Goal: Communication & Community: Answer question/provide support

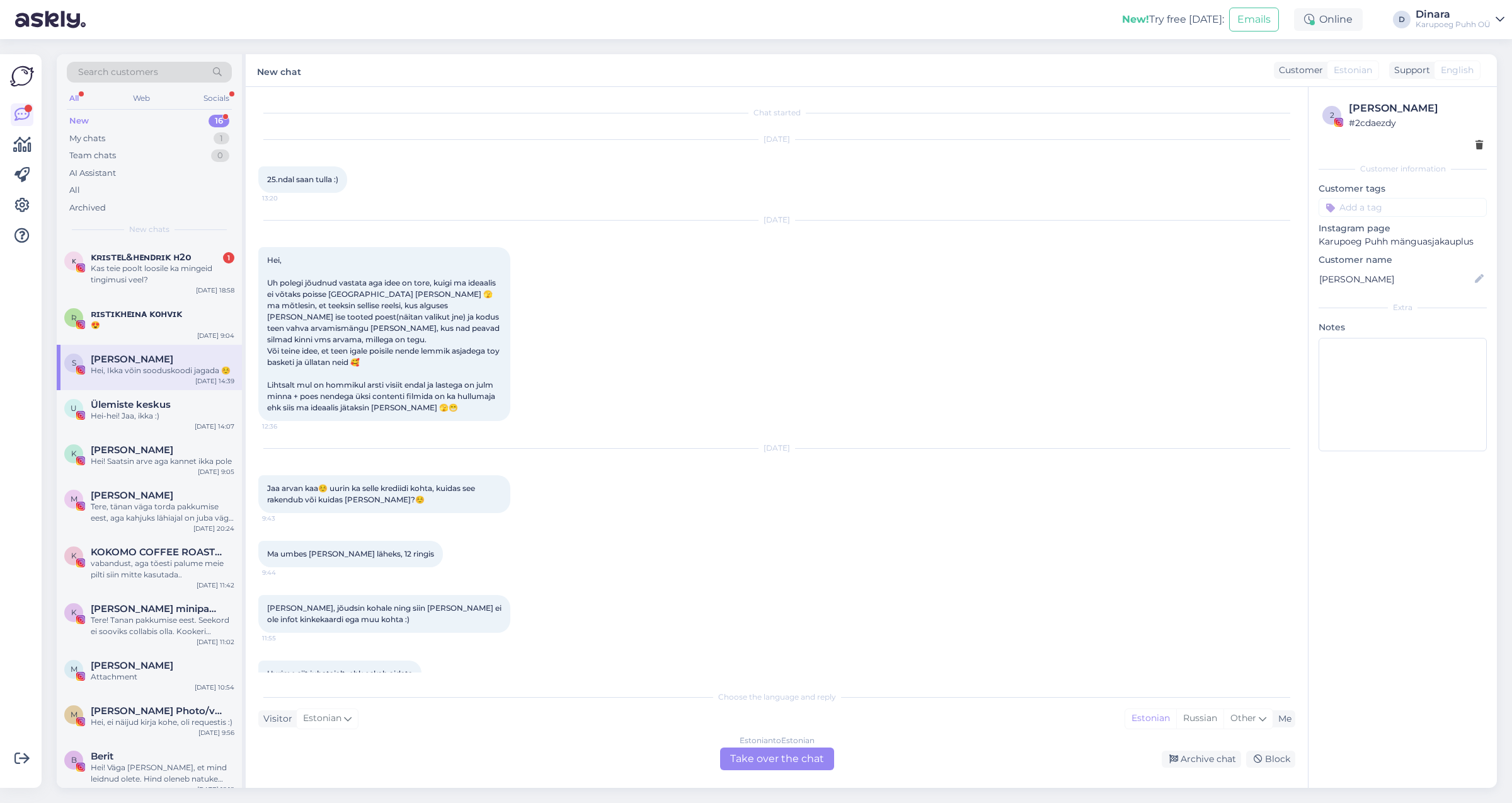
scroll to position [256, 0]
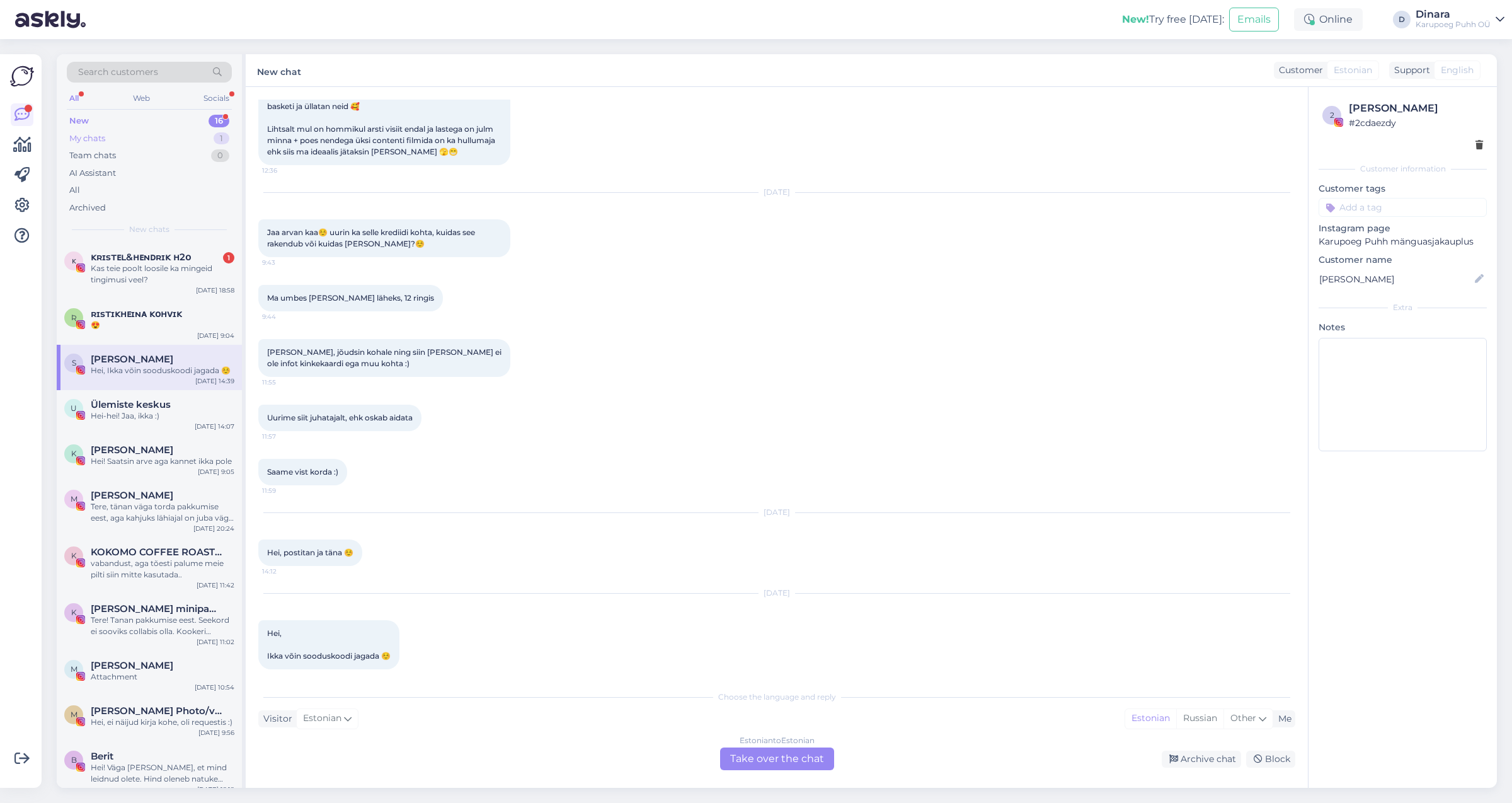
click at [217, 135] on div "1" at bounding box center [222, 139] width 16 height 13
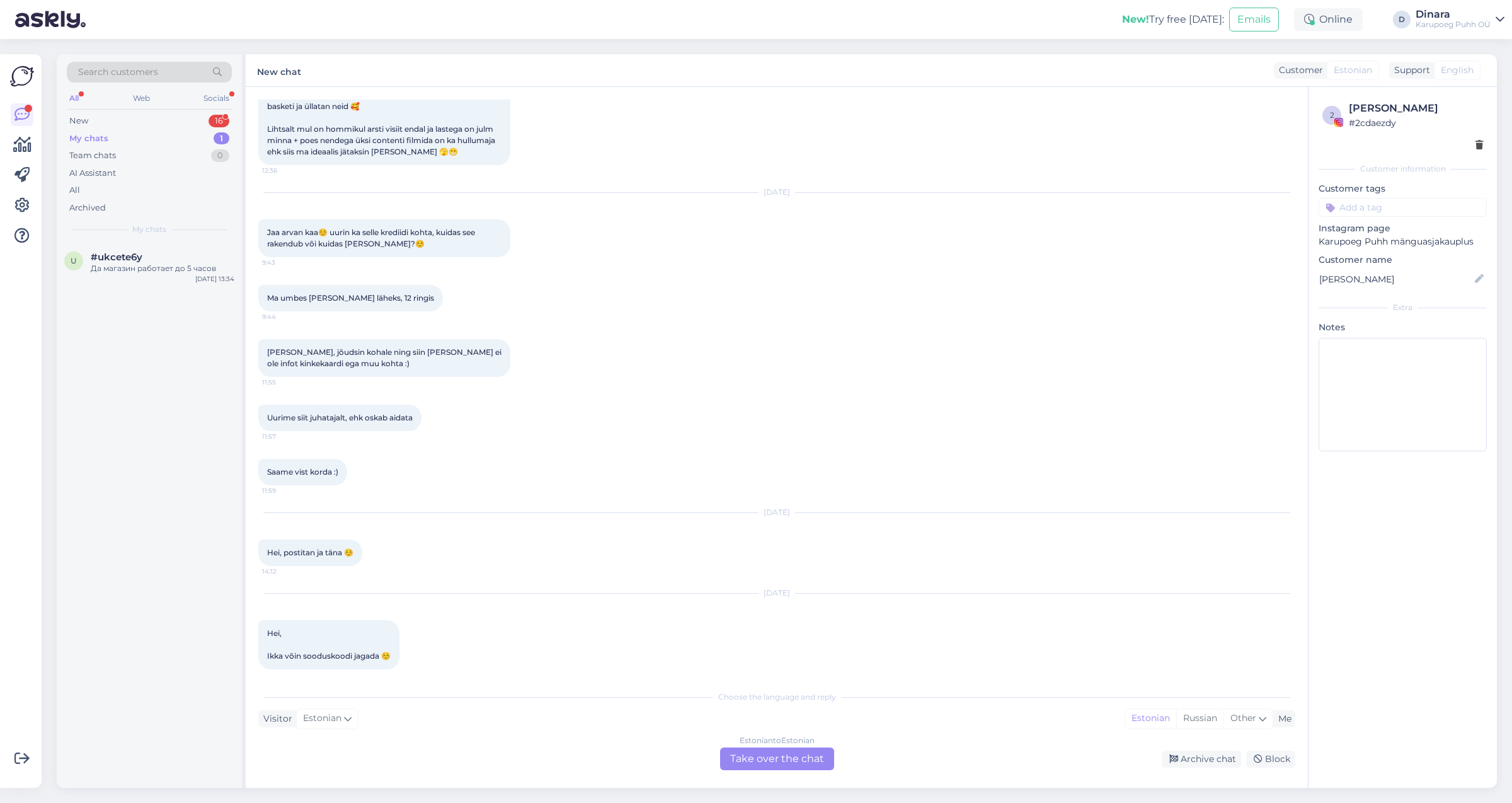
click at [144, 138] on div "My chats 1" at bounding box center [149, 139] width 165 height 18
click at [131, 264] on div "Да магазин работает до 5 часов" at bounding box center [162, 268] width 143 height 12
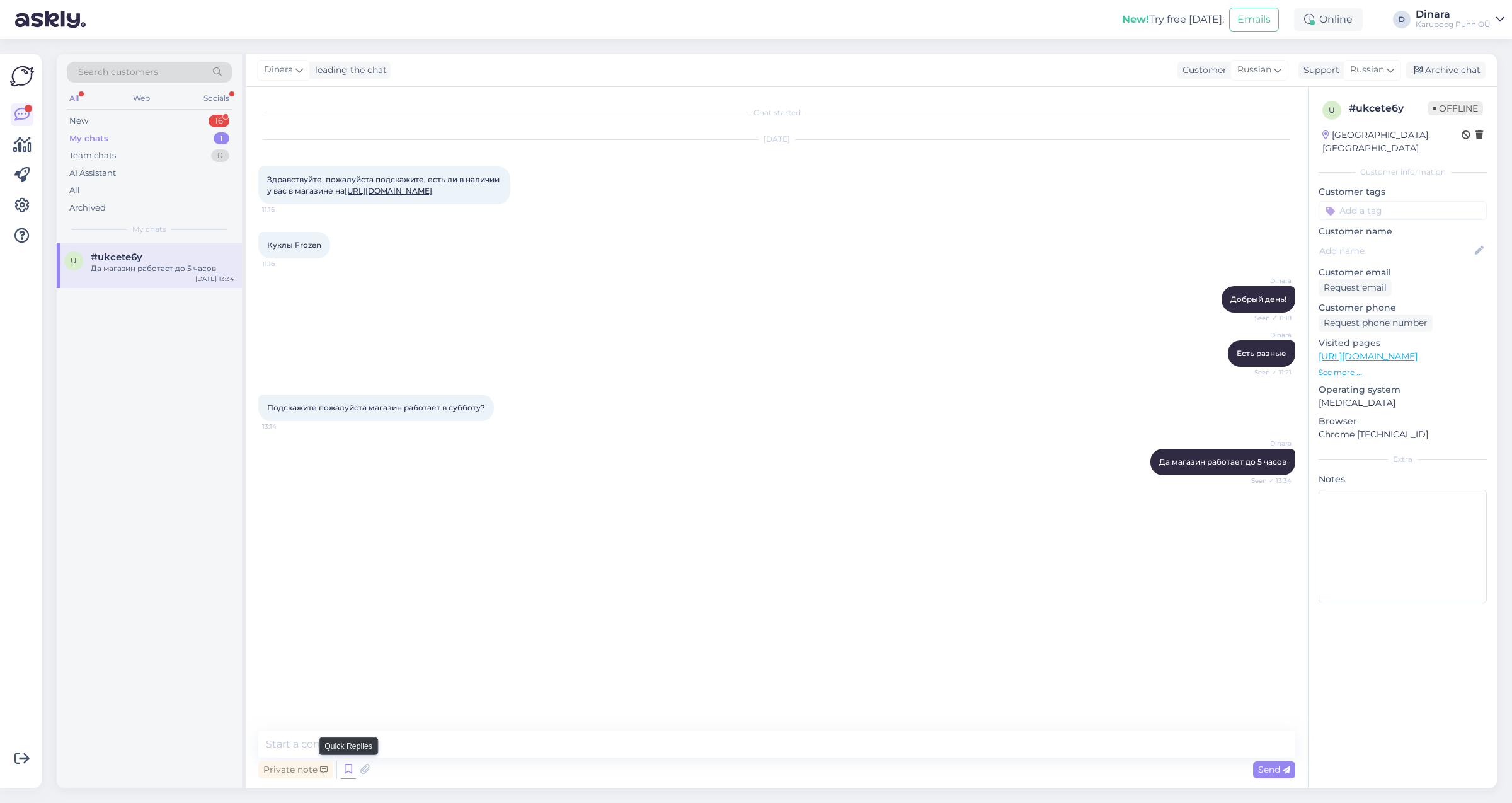
click at [350, 770] on icon at bounding box center [348, 769] width 15 height 19
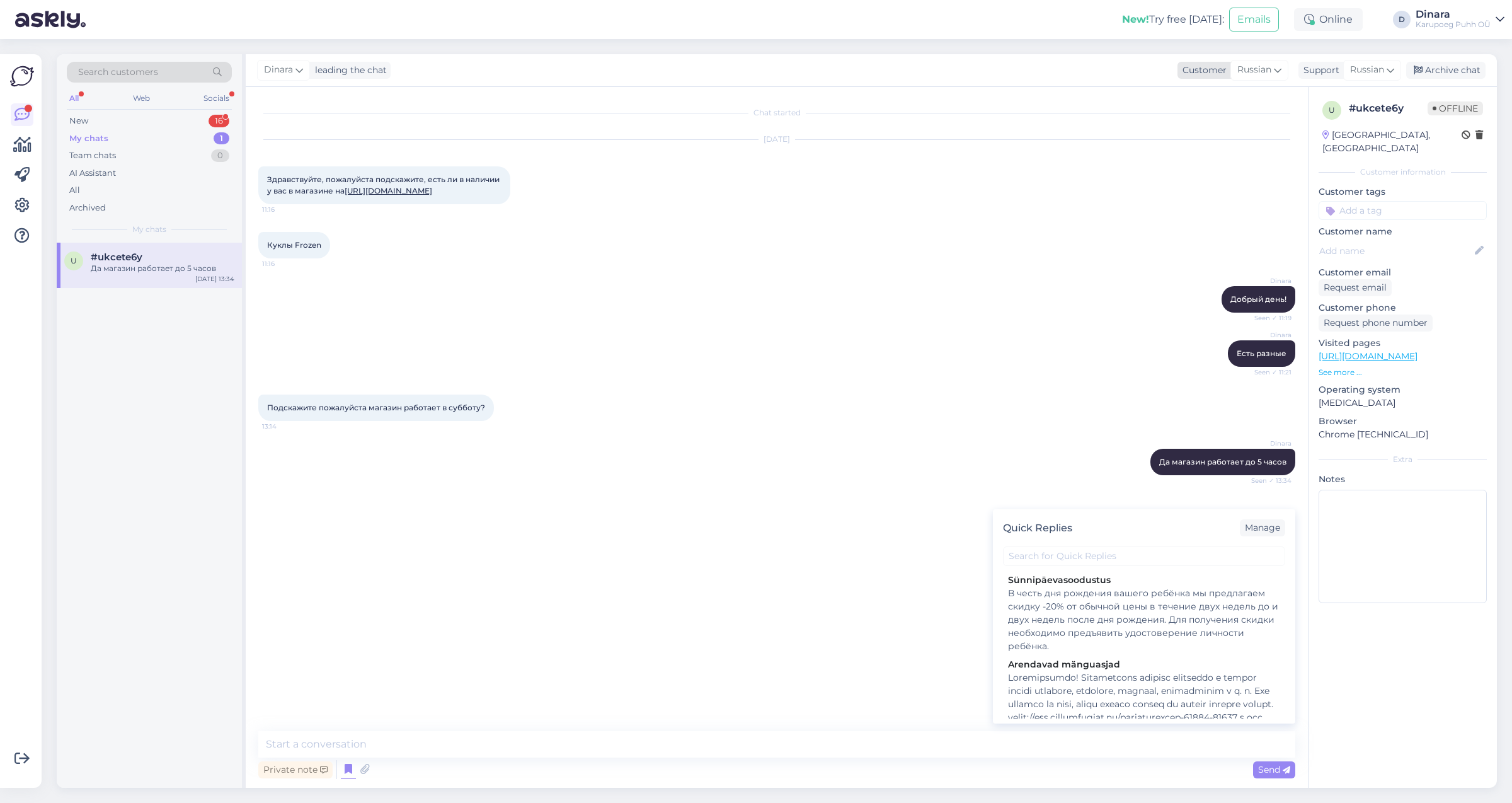
click at [1280, 72] on icon at bounding box center [1277, 69] width 7 height 13
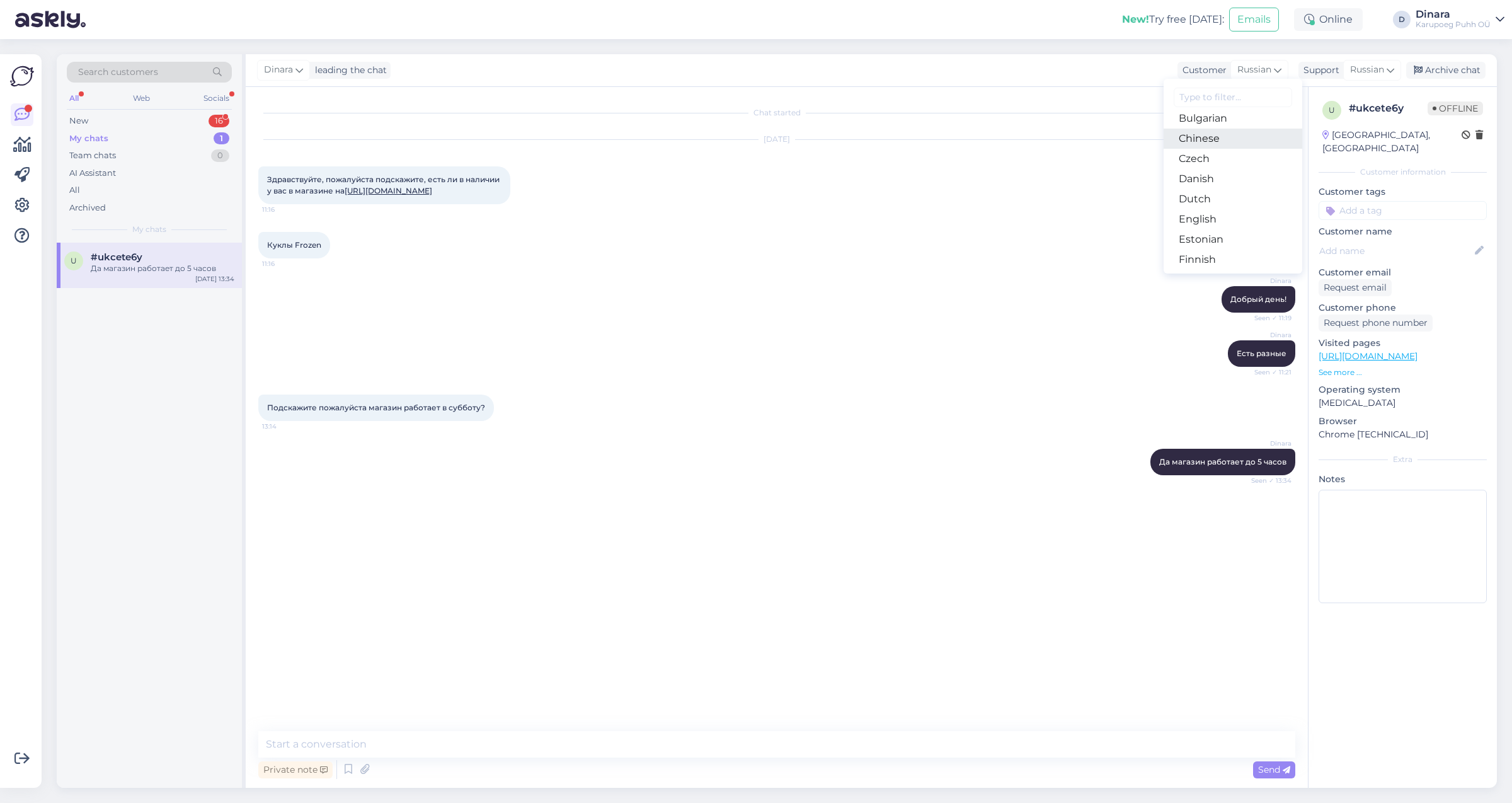
scroll to position [71, 0]
click at [1240, 210] on link "Estonian" at bounding box center [1232, 216] width 139 height 20
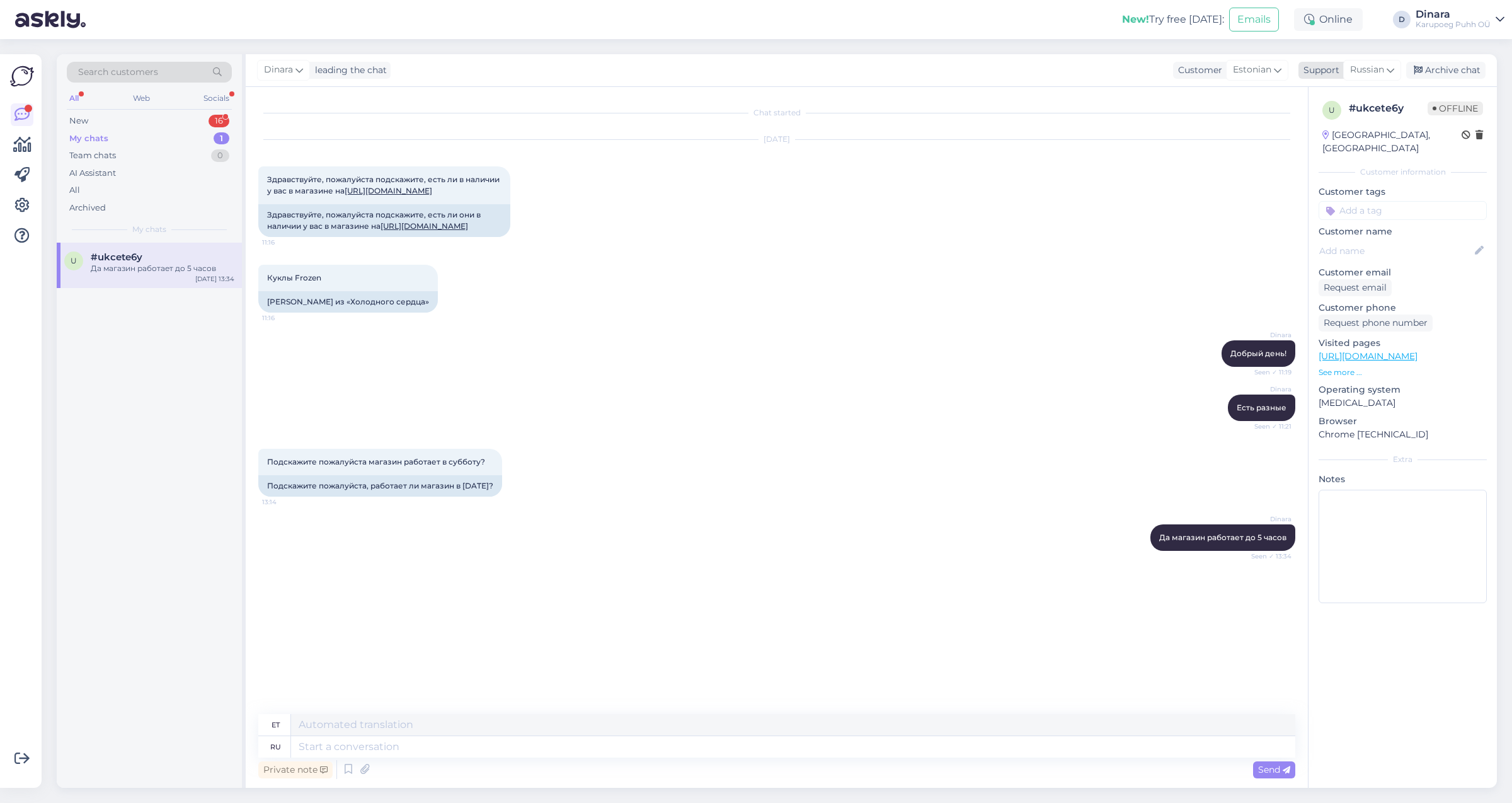
click at [1370, 65] on span "Russian" at bounding box center [1367, 69] width 34 height 13
click at [1353, 218] on link "Estonian" at bounding box center [1350, 216] width 139 height 20
click at [350, 769] on icon at bounding box center [348, 769] width 15 height 19
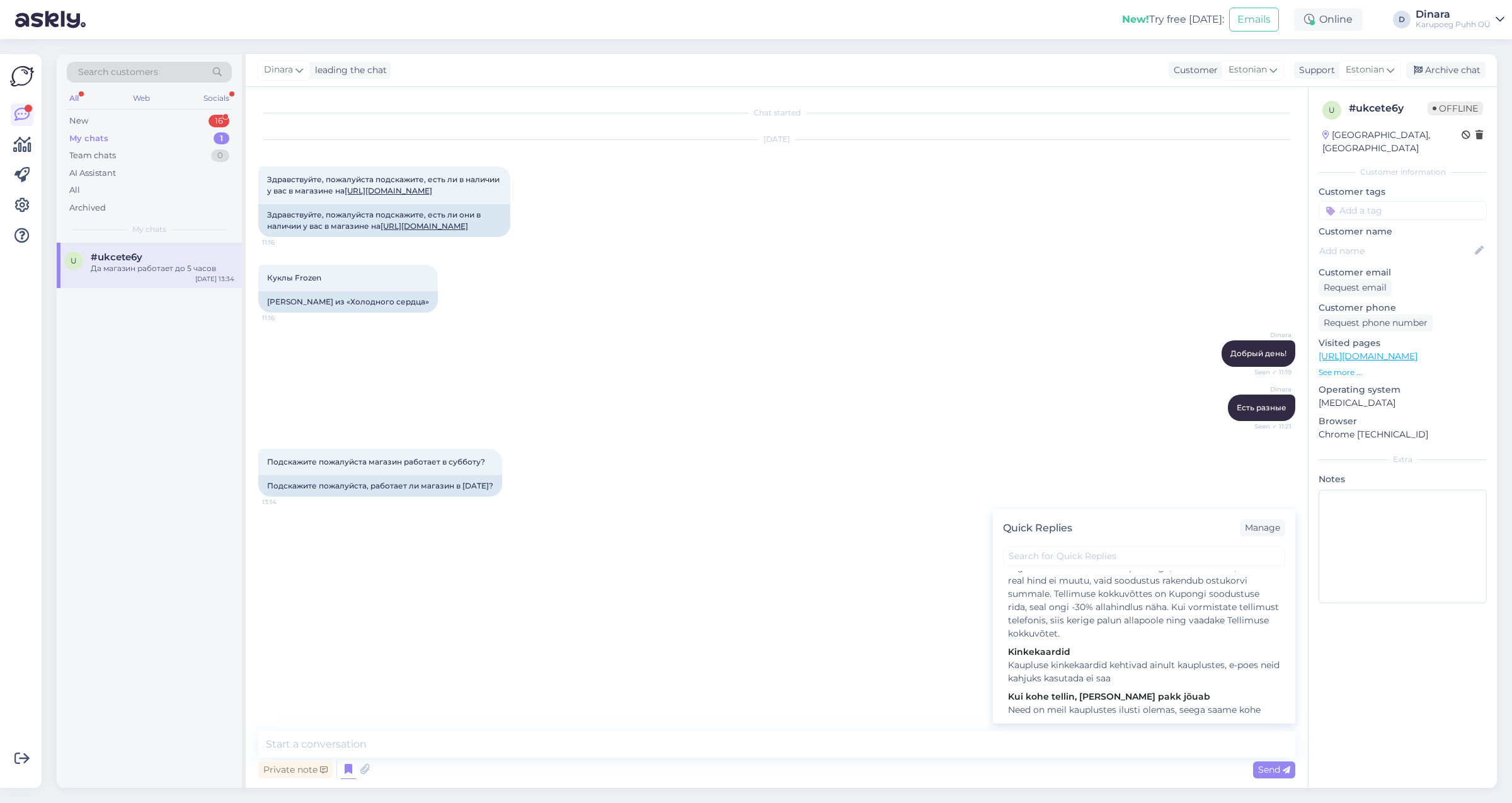
scroll to position [1043, 0]
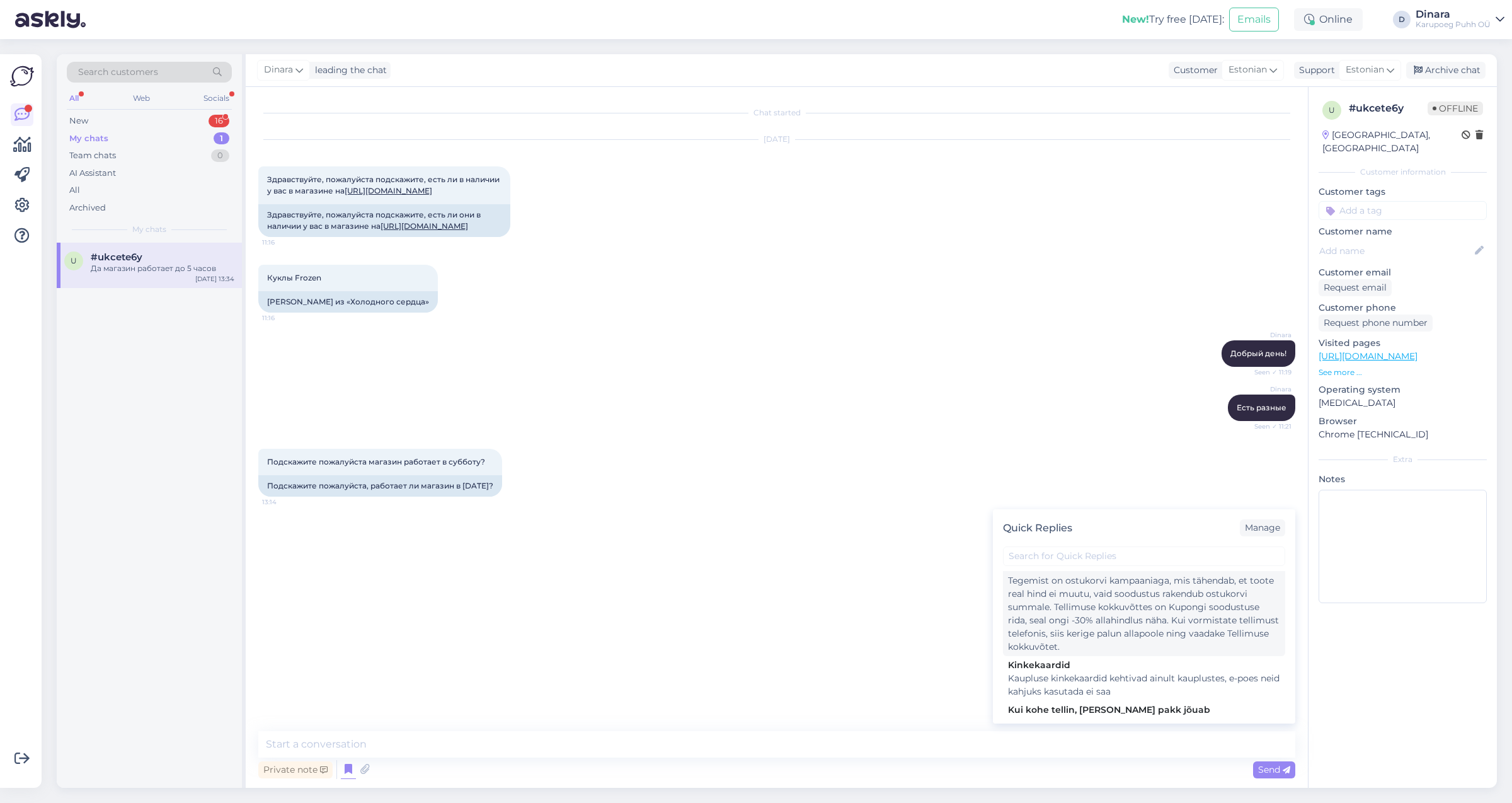
click at [1011, 622] on div "Tegemist on ostukorvi kampaaniaga, mis tähendab, et toote real hind ei muutu, v…" at bounding box center [1143, 614] width 272 height 80
type textarea "Tegemist on ostukorvi kampaaniaga, mis tähendab, et toote real hind ei muutu, v…"
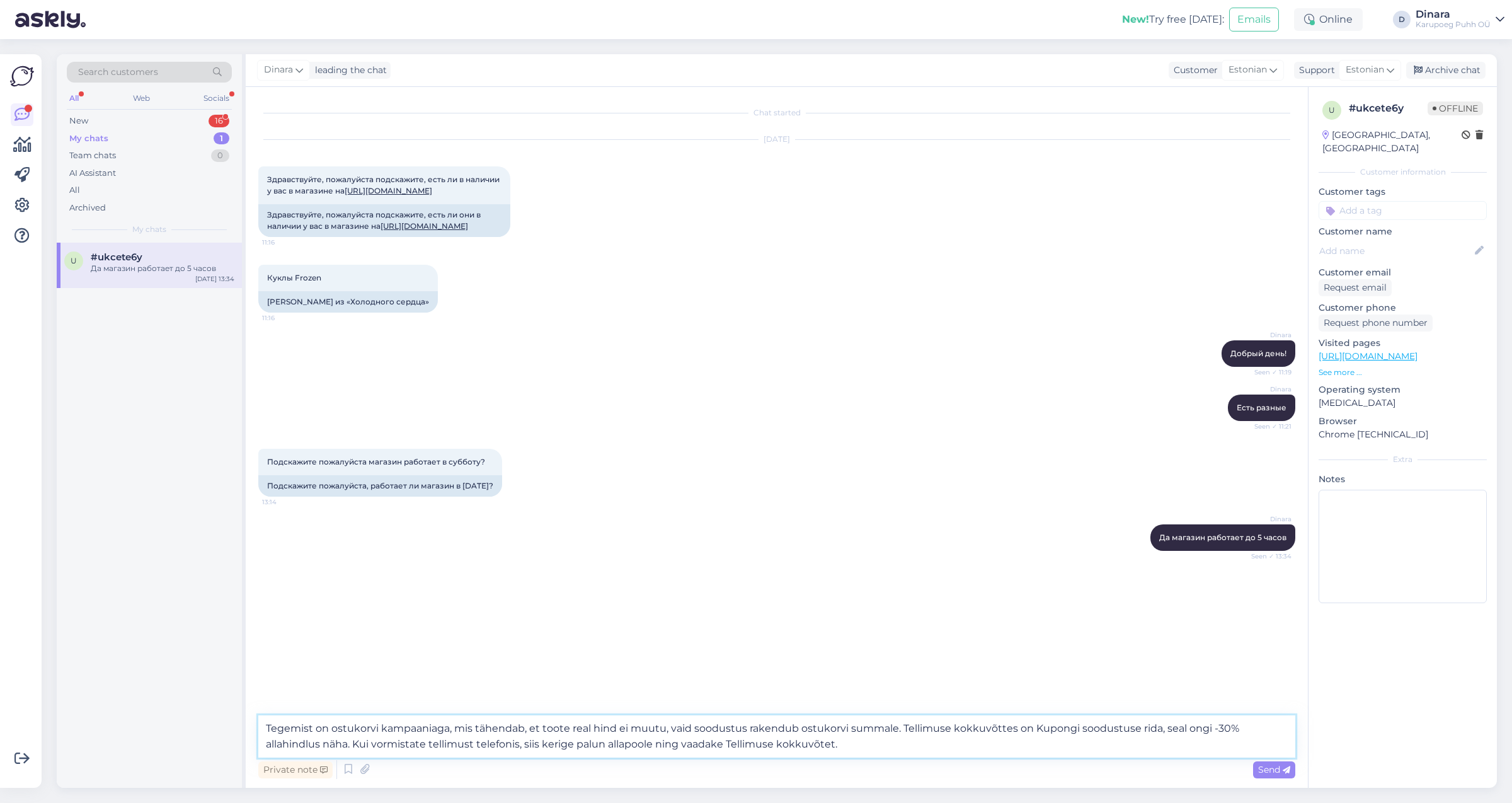
drag, startPoint x: 267, startPoint y: 731, endPoint x: 948, endPoint y: 738, distance: 681.0
click at [948, 738] on textarea "Tegemist on ostukorvi kampaaniaga, mis tähendab, et toote real hind ei muutu, v…" at bounding box center [777, 736] width 1037 height 42
